Goal: Task Accomplishment & Management: Use online tool/utility

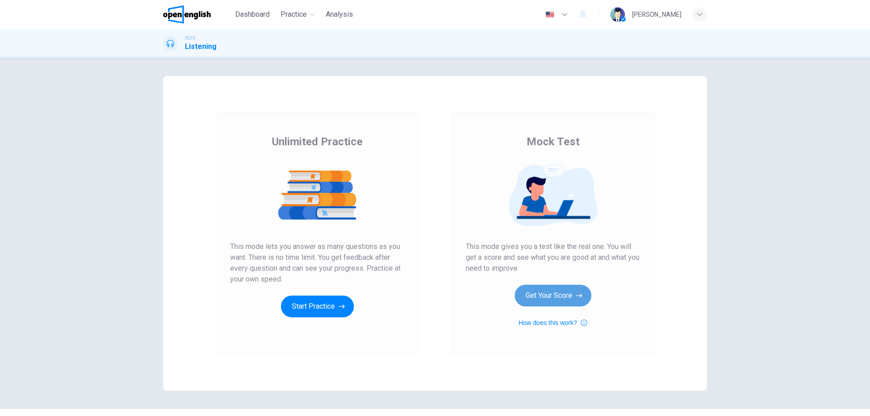
click at [532, 288] on button "Get Your Score" at bounding box center [553, 296] width 77 height 22
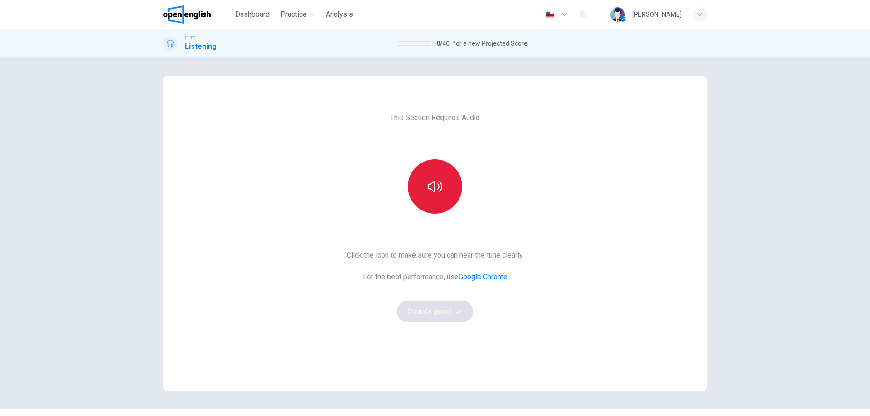
click at [434, 192] on icon "button" at bounding box center [435, 186] width 14 height 14
click at [437, 309] on button "Sounds good!" at bounding box center [435, 312] width 76 height 22
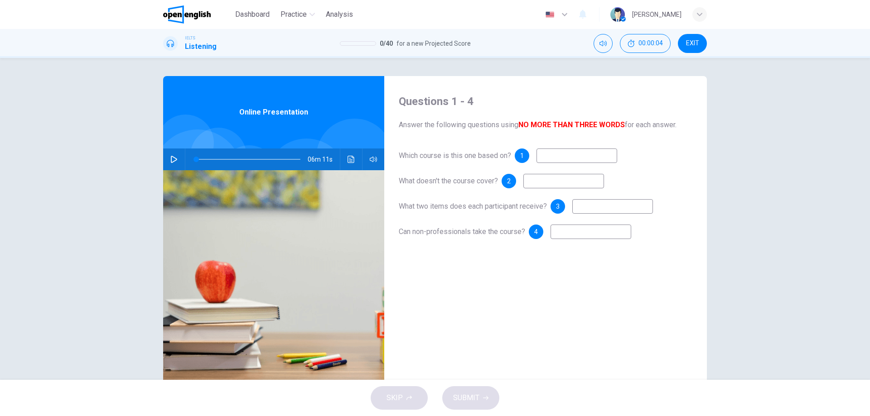
drag, startPoint x: 488, startPoint y: 124, endPoint x: 596, endPoint y: 171, distance: 117.7
click at [596, 171] on div "Questions 1 - 4 Answer the following questions using NO MORE THAN THREE WORDS f…" at bounding box center [545, 233] width 323 height 315
click at [558, 157] on input at bounding box center [576, 156] width 81 height 14
click at [549, 179] on input at bounding box center [563, 181] width 81 height 14
click at [610, 201] on input at bounding box center [612, 206] width 81 height 14
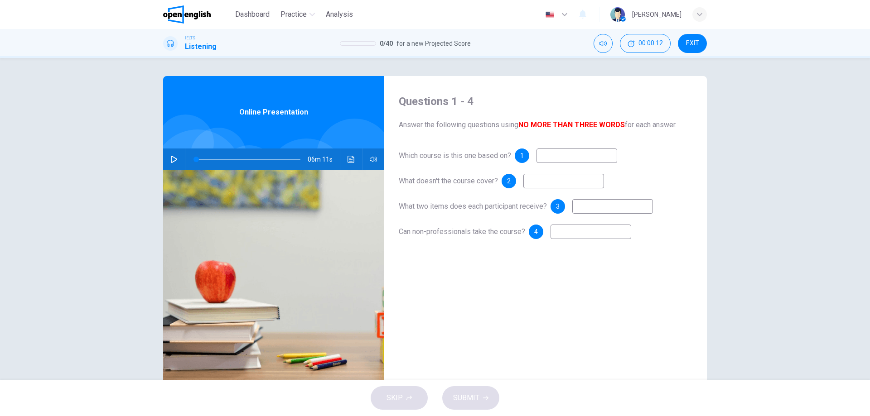
click at [584, 238] on input at bounding box center [590, 232] width 81 height 14
click at [554, 270] on div "Questions 1 - 4 Answer the following questions using NO MORE THAN THREE WORDS f…" at bounding box center [545, 233] width 323 height 315
click at [415, 405] on div "SKIP SUBMIT" at bounding box center [435, 398] width 870 height 36
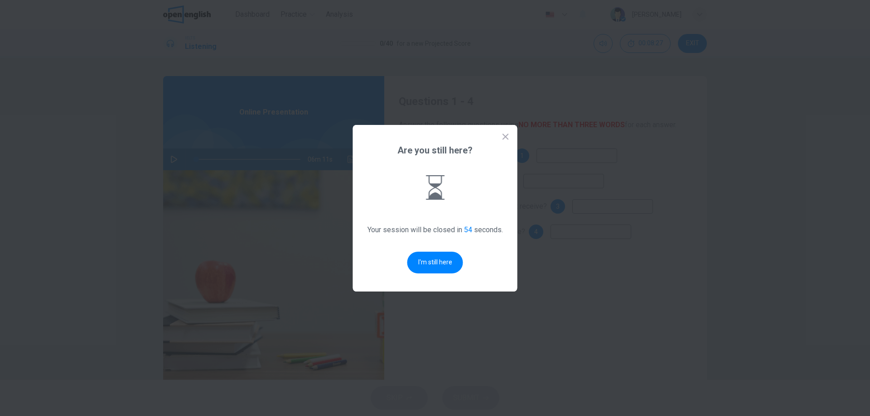
click at [505, 134] on icon at bounding box center [505, 136] width 9 height 9
